Goal: Transaction & Acquisition: Purchase product/service

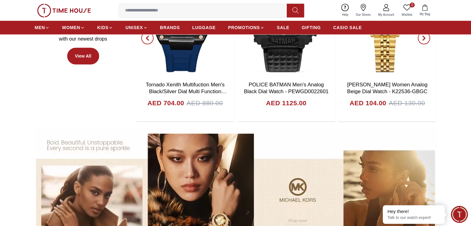
scroll to position [434, 0]
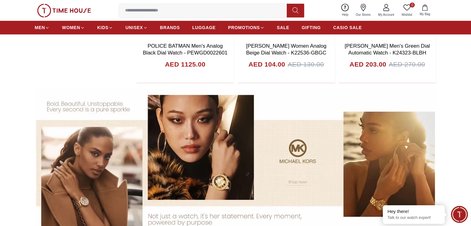
click at [321, 158] on img at bounding box center [236, 164] width 402 height 151
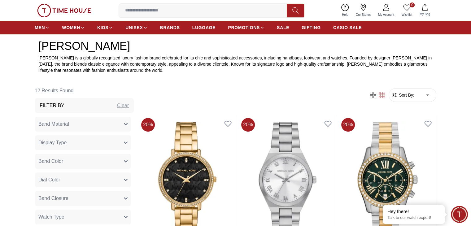
scroll to position [186, 0]
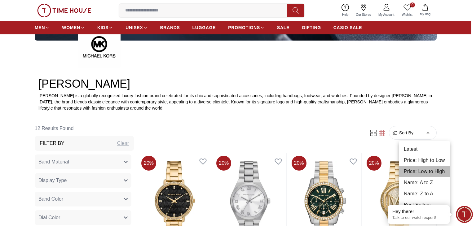
click at [416, 171] on li "Price: Low to High" at bounding box center [424, 171] width 51 height 11
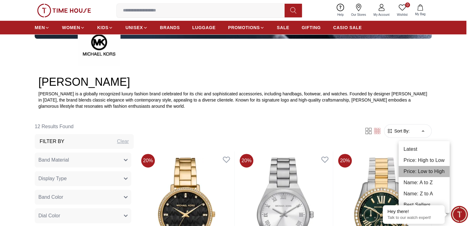
type input "*"
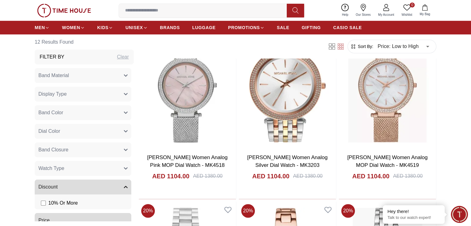
scroll to position [496, 0]
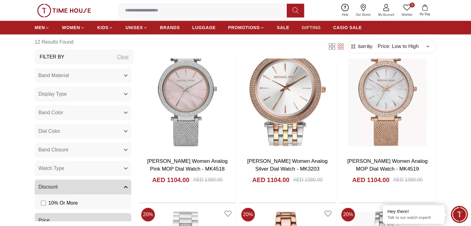
click at [313, 25] on span "GIFTING" at bounding box center [311, 27] width 19 height 6
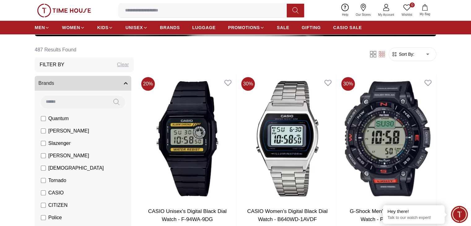
scroll to position [186, 0]
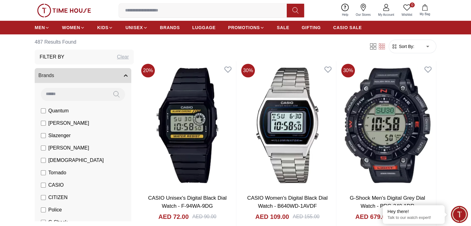
click at [407, 44] on span "Sort By:" at bounding box center [406, 46] width 17 height 6
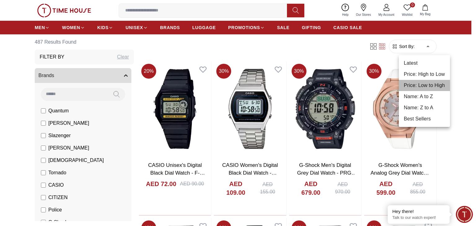
click at [413, 81] on li "Price: Low to High" at bounding box center [424, 85] width 51 height 11
type input "*"
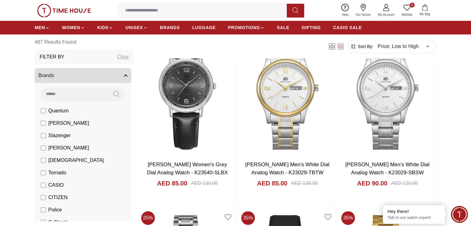
scroll to position [774, 0]
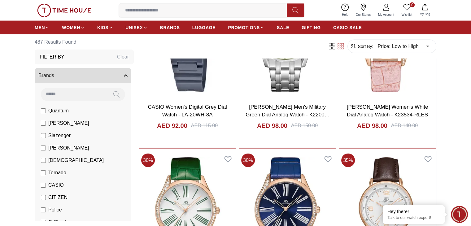
scroll to position [1363, 0]
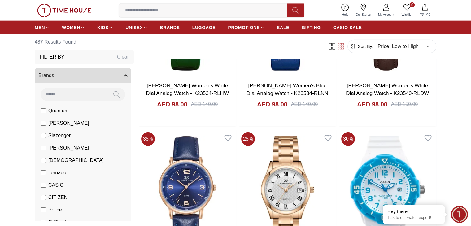
scroll to position [1580, 0]
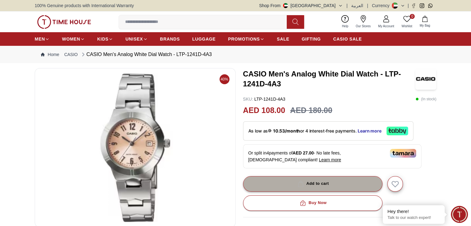
click at [314, 183] on div "Add to cart" at bounding box center [312, 183] width 33 height 7
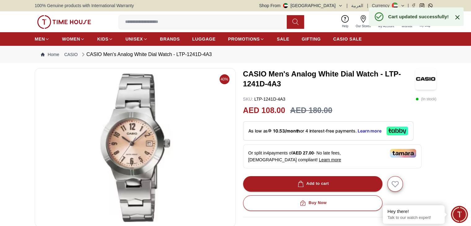
click at [459, 18] on icon at bounding box center [457, 17] width 7 height 7
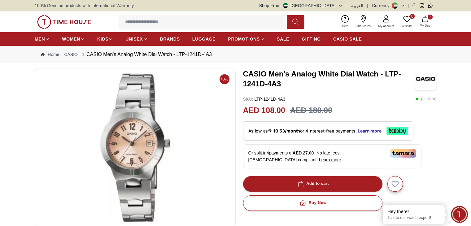
click at [428, 18] on span "1" at bounding box center [430, 17] width 5 height 5
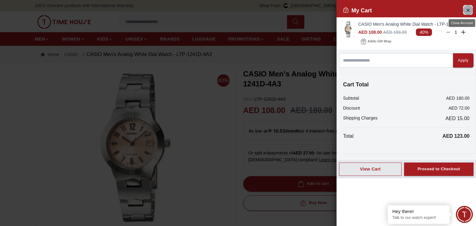
click at [466, 9] on icon "Close Account" at bounding box center [467, 10] width 3 height 3
